Goal: Task Accomplishment & Management: Use online tool/utility

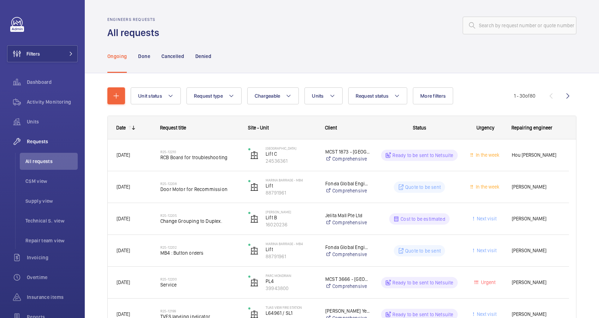
click at [471, 51] on div "Ongoing Done Cancelled Denied" at bounding box center [341, 56] width 469 height 34
click at [481, 29] on input "text" at bounding box center [520, 26] width 114 height 18
paste input "R25-12210"
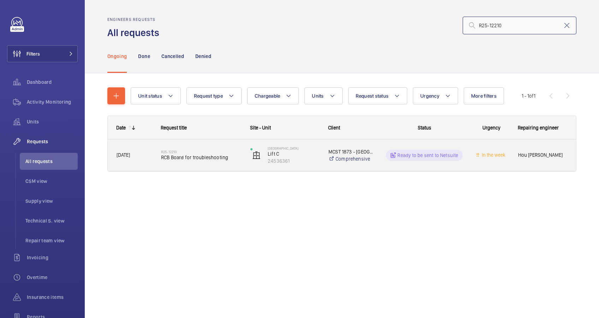
type input "R25-12210"
click at [242, 160] on div "Roxy Square Lift C 24536361" at bounding box center [280, 155] width 77 height 29
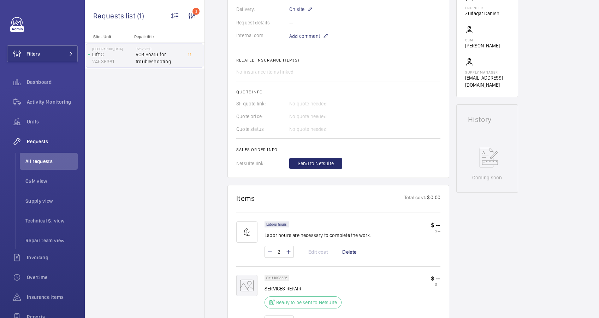
scroll to position [235, 0]
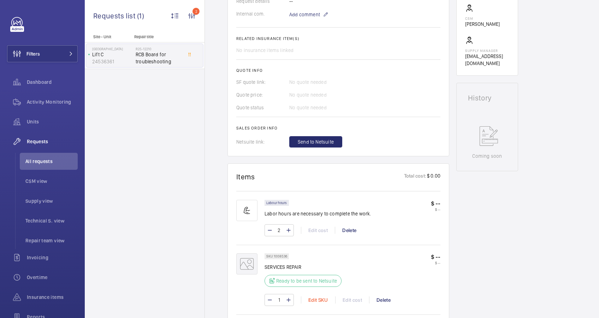
click at [316, 297] on div "Edit SKU" at bounding box center [318, 299] width 34 height 7
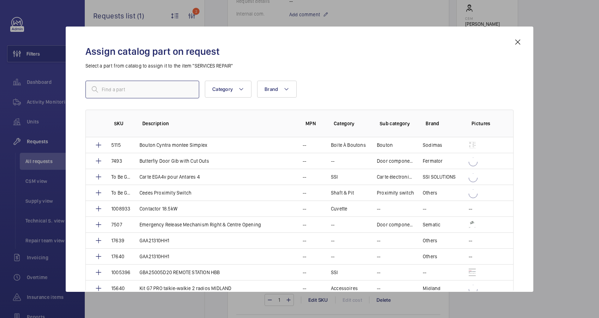
click at [117, 90] on input "text" at bounding box center [142, 90] width 114 height 18
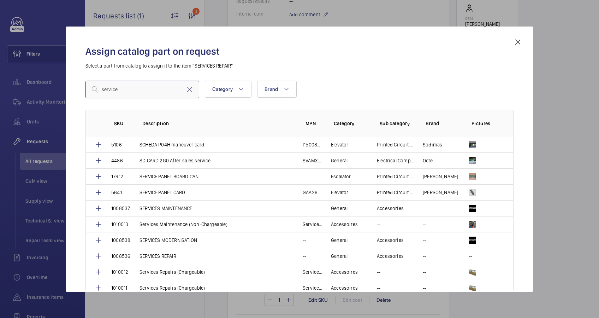
scroll to position [545, 0]
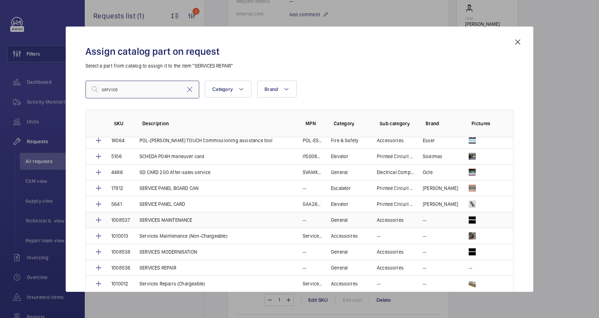
type input "service"
click at [181, 219] on p "SERVICES MAINTENANCE" at bounding box center [166, 219] width 53 height 7
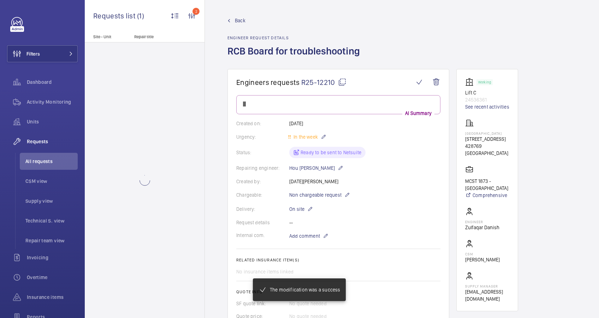
scroll to position [235, 0]
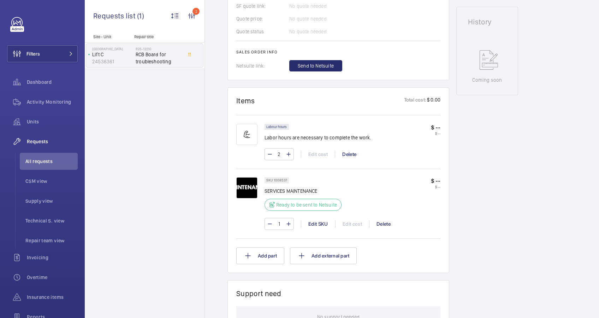
scroll to position [297, 0]
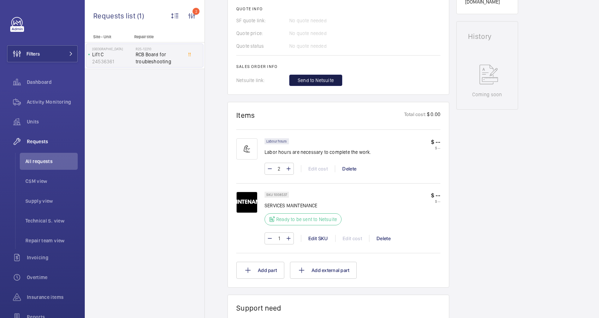
click at [315, 81] on span "Send to Netsuite" at bounding box center [316, 80] width 36 height 7
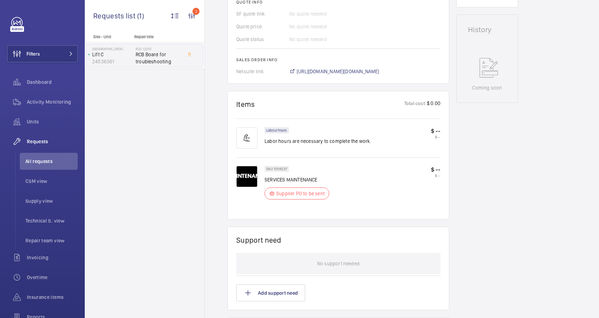
scroll to position [311, 0]
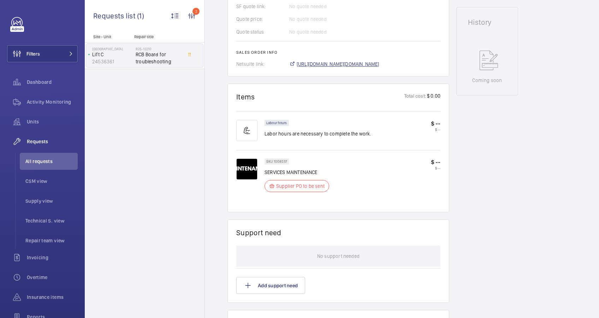
click at [366, 65] on span "[URL][DOMAIN_NAME][DOMAIN_NAME]" at bounding box center [338, 63] width 83 height 7
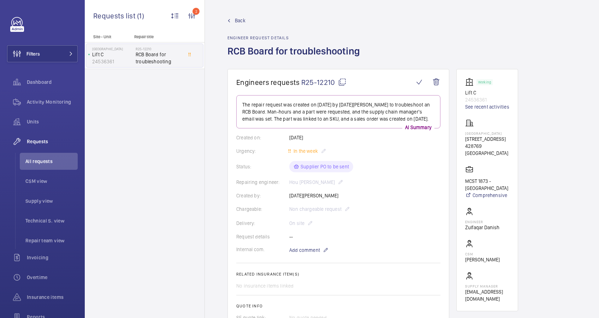
scroll to position [0, 0]
drag, startPoint x: 491, startPoint y: 132, endPoint x: 466, endPoint y: 134, distance: 25.1
click at [466, 134] on p "[GEOGRAPHIC_DATA]" at bounding box center [487, 133] width 44 height 4
copy p "[GEOGRAPHIC_DATA]"
drag, startPoint x: 477, startPoint y: 92, endPoint x: 464, endPoint y: 92, distance: 13.1
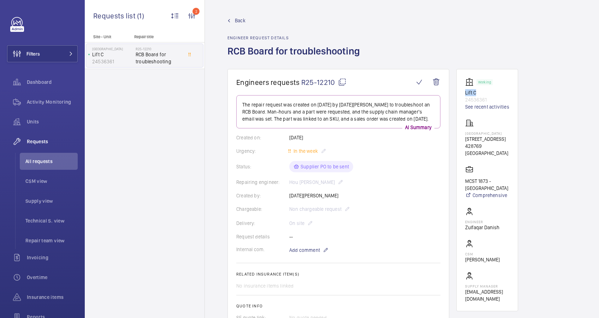
click at [464, 92] on wm-front-card "Working Lift C 24536361 See recent activities [GEOGRAPHIC_DATA] [STREET_ADDRESS…" at bounding box center [487, 190] width 62 height 242
drag, startPoint x: 464, startPoint y: 92, endPoint x: 469, endPoint y: 92, distance: 4.9
copy p "Lift C"
